Goal: Transaction & Acquisition: Book appointment/travel/reservation

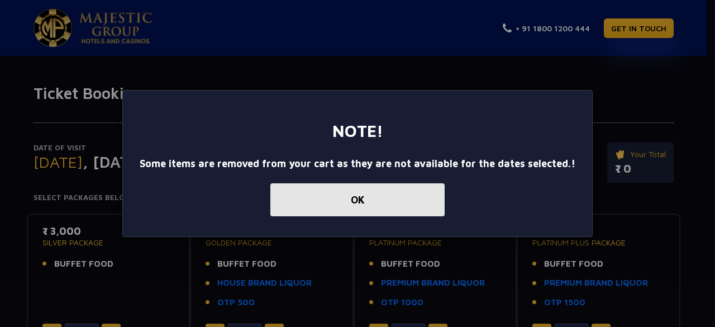
click at [342, 199] on button "OK" at bounding box center [357, 199] width 174 height 33
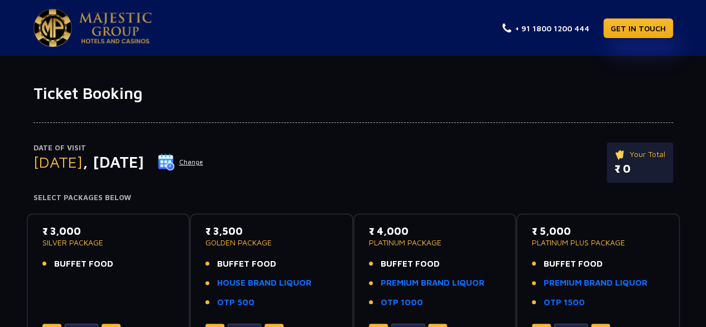
click at [128, 159] on span ", [DATE]" at bounding box center [113, 161] width 61 height 18
click at [175, 160] on img at bounding box center [166, 162] width 17 height 17
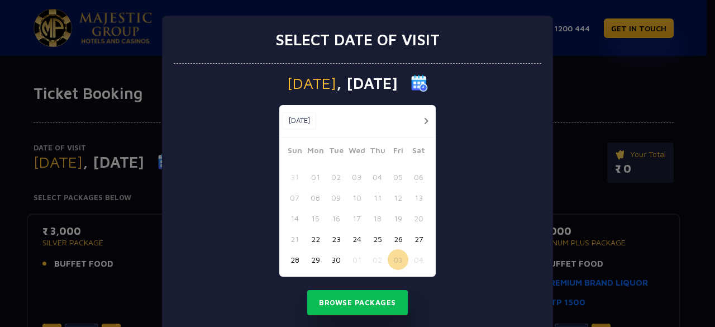
click at [429, 115] on div "[DATE] [DATE]" at bounding box center [357, 121] width 156 height 32
click at [425, 119] on button "button" at bounding box center [426, 121] width 14 height 14
click at [367, 180] on button "02" at bounding box center [377, 176] width 21 height 21
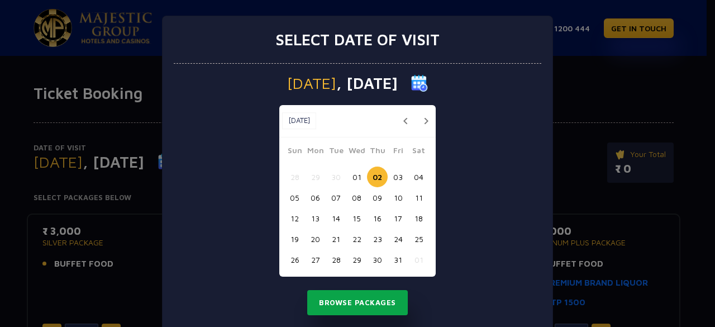
click at [358, 293] on button "Browse Packages" at bounding box center [357, 303] width 100 height 26
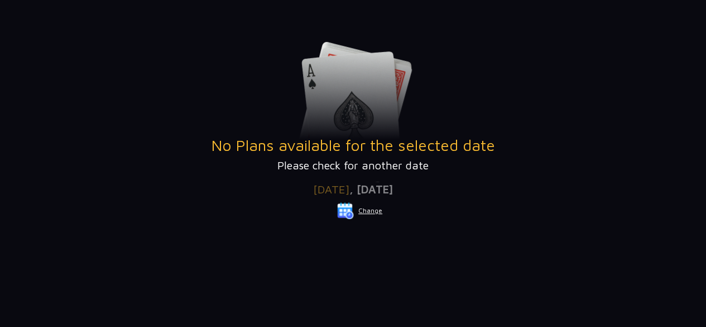
scroll to position [223, 0]
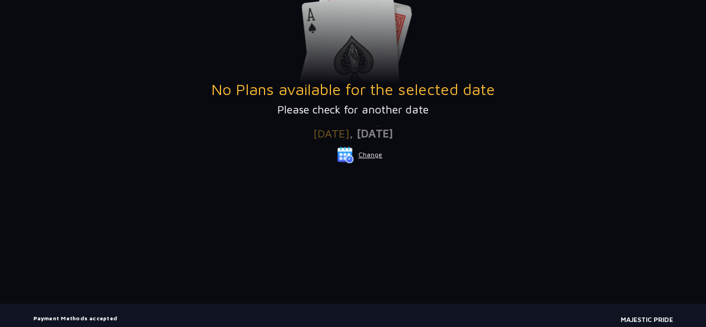
click at [358, 162] on button "Change" at bounding box center [360, 155] width 46 height 18
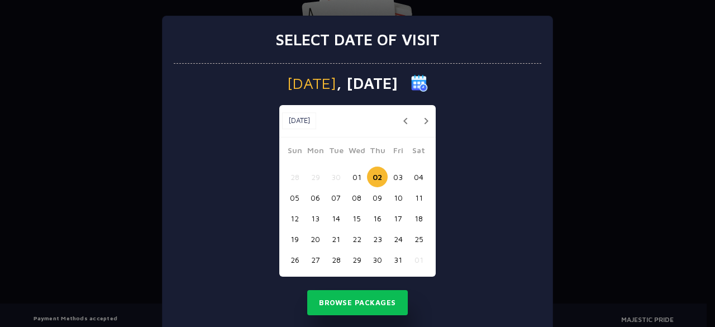
click at [391, 176] on button "03" at bounding box center [397, 176] width 21 height 21
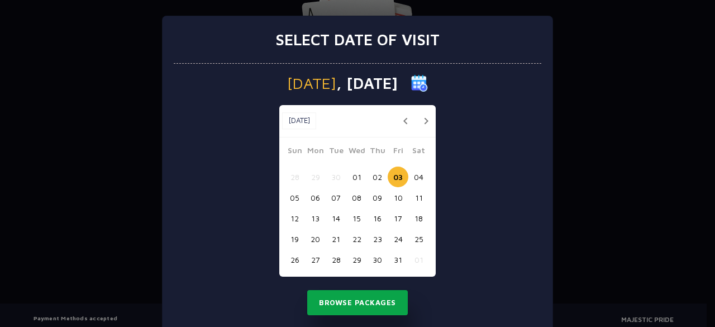
click at [379, 296] on button "Browse Packages" at bounding box center [357, 303] width 100 height 26
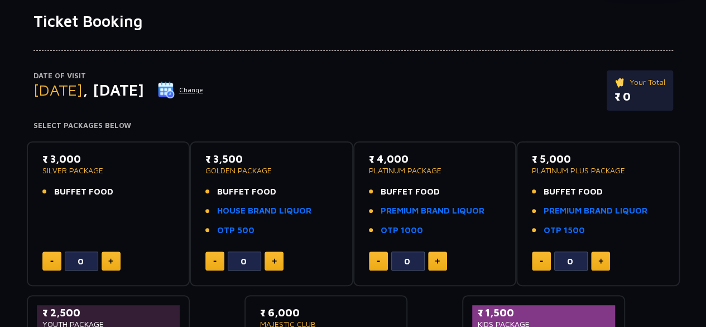
scroll to position [56, 0]
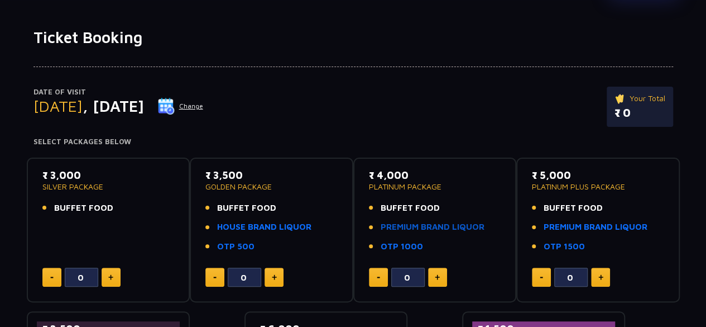
click at [437, 226] on link "PREMIUM BRAND LIQUOR" at bounding box center [433, 227] width 104 height 13
click at [443, 271] on button at bounding box center [437, 276] width 19 height 19
click at [268, 223] on link "HOUSE BRAND LIQUOR" at bounding box center [264, 227] width 94 height 13
click at [377, 279] on button at bounding box center [378, 276] width 19 height 19
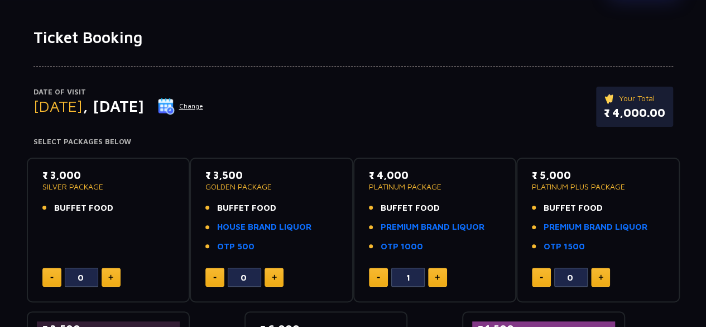
click at [377, 279] on button at bounding box center [378, 276] width 19 height 19
type input "0"
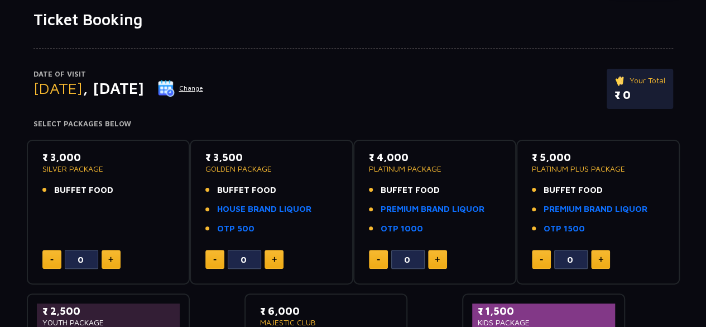
scroll to position [0, 0]
